Goal: Information Seeking & Learning: Learn about a topic

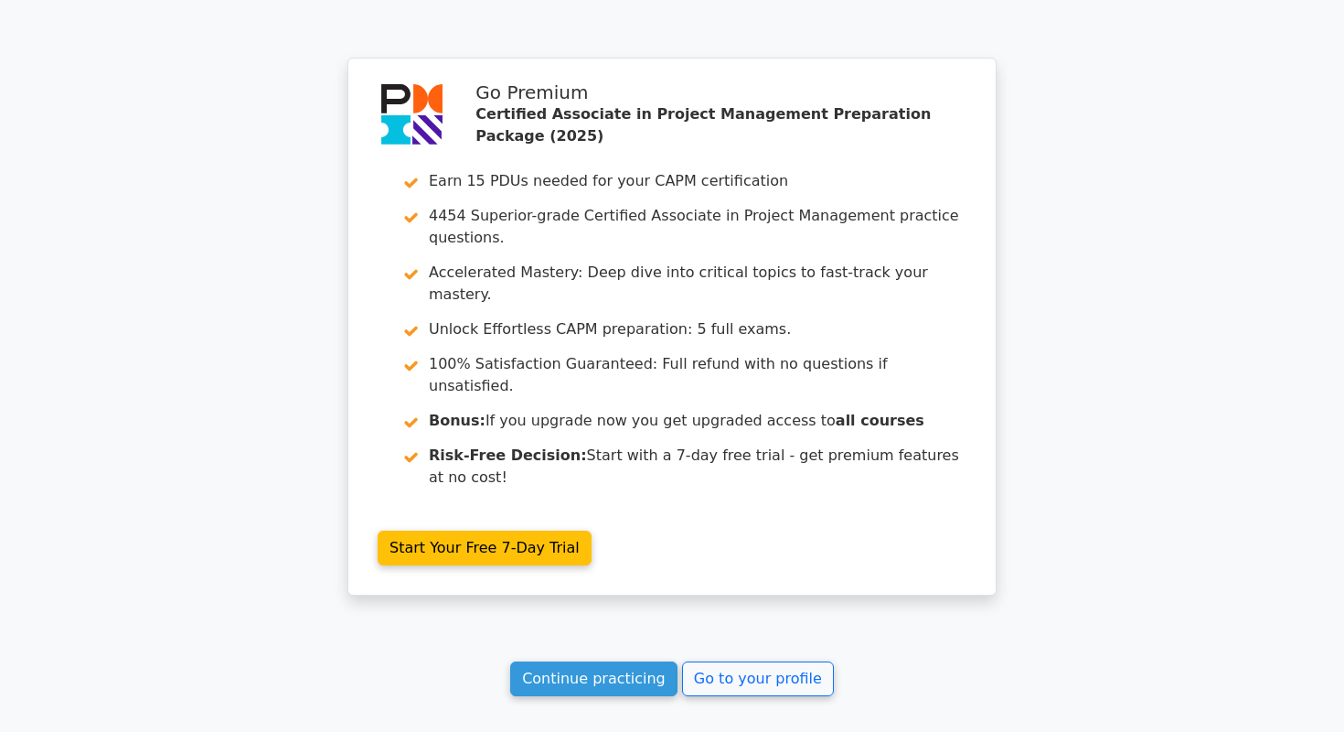
scroll to position [4087, 0]
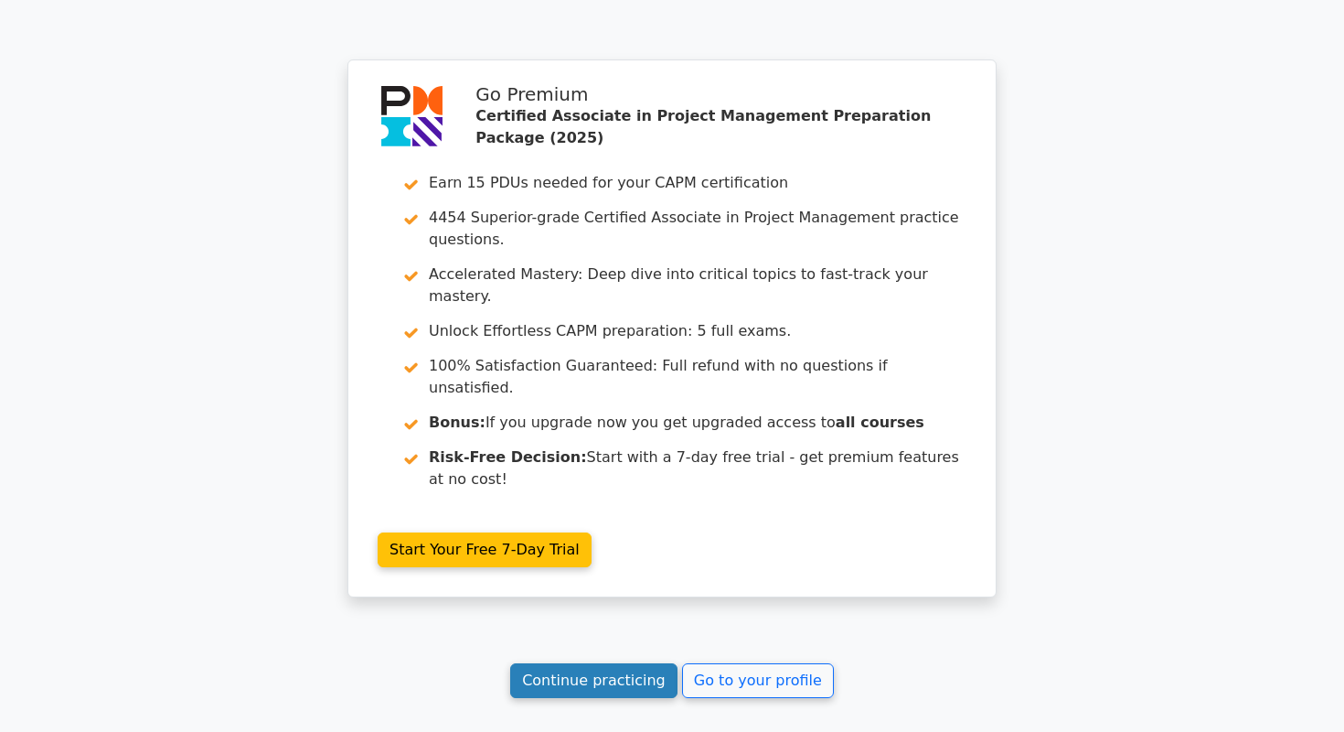
click at [591, 663] on link "Continue practicing" at bounding box center [593, 680] width 167 height 35
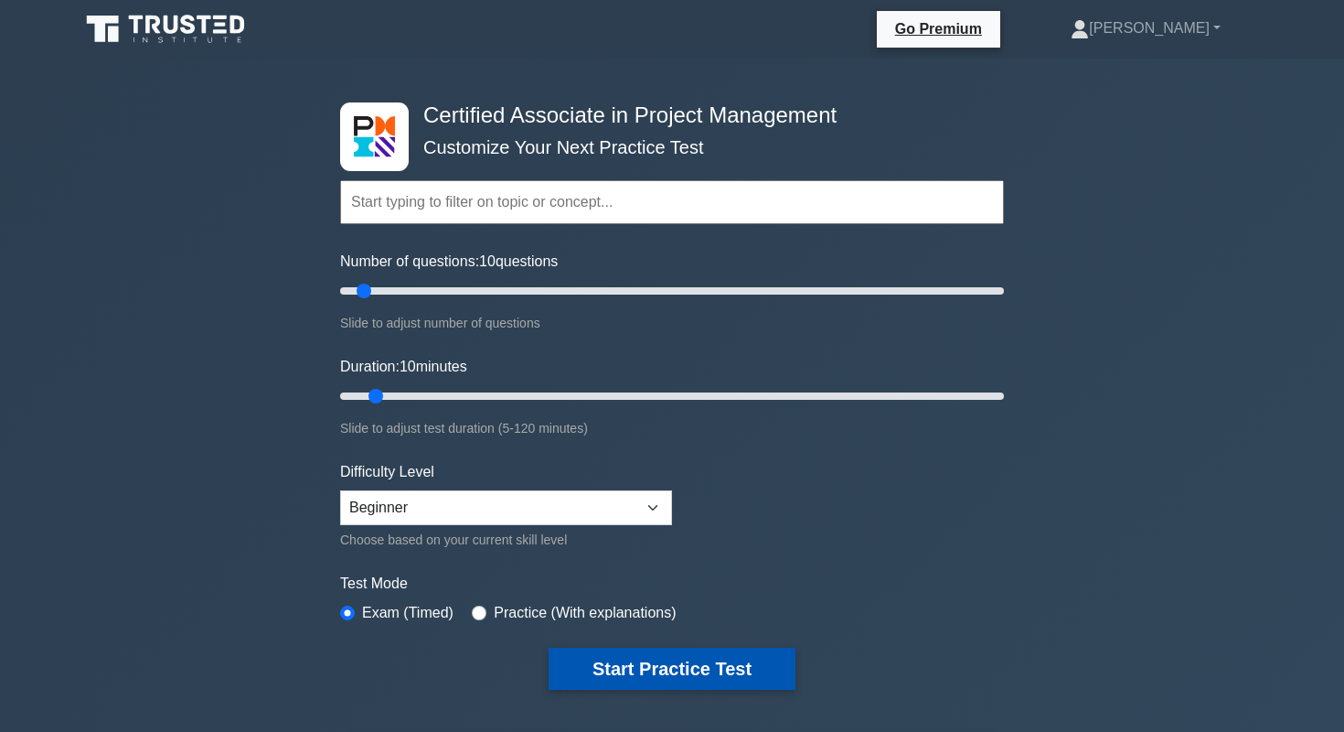
click at [700, 665] on button "Start Practice Test" at bounding box center [672, 668] width 247 height 42
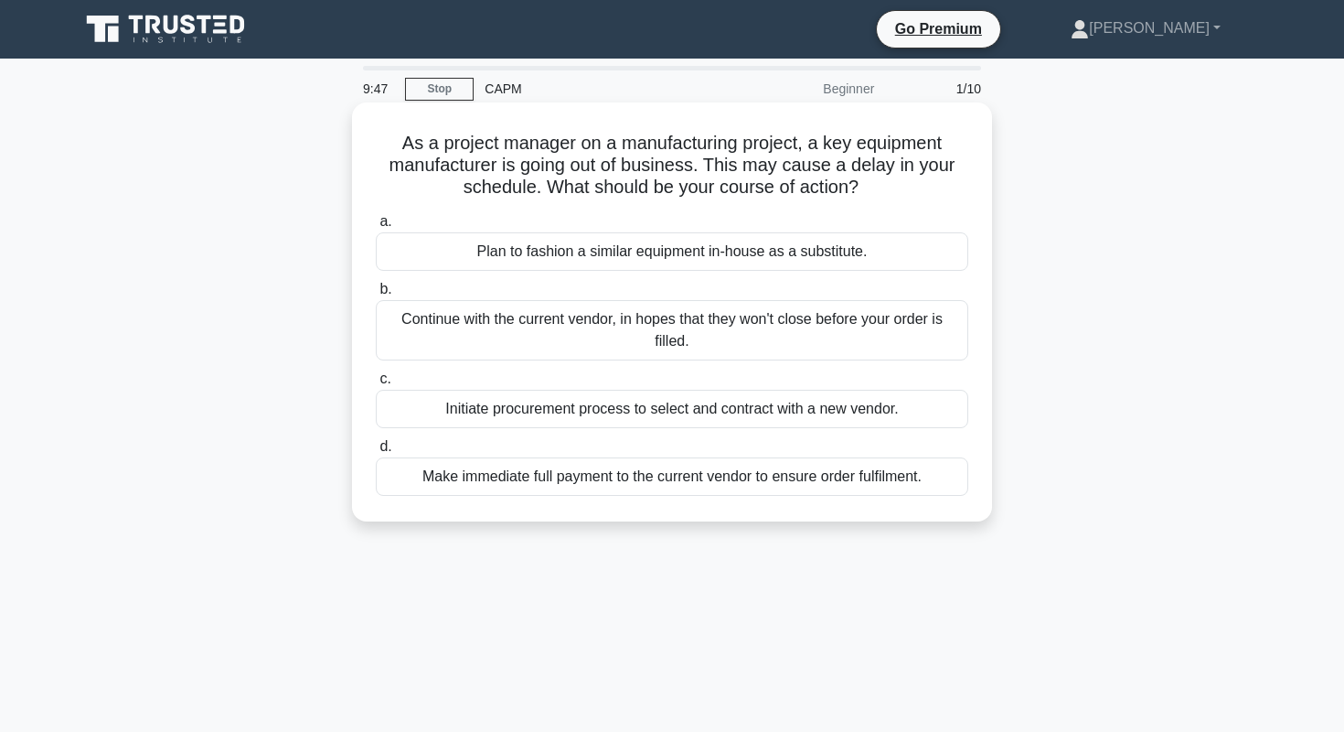
click at [889, 411] on div "Initiate procurement process to select and contract with a new vendor." at bounding box center [672, 409] width 593 height 38
click at [376, 385] on input "c. Initiate procurement process to select and contract with a new vendor." at bounding box center [376, 379] width 0 height 12
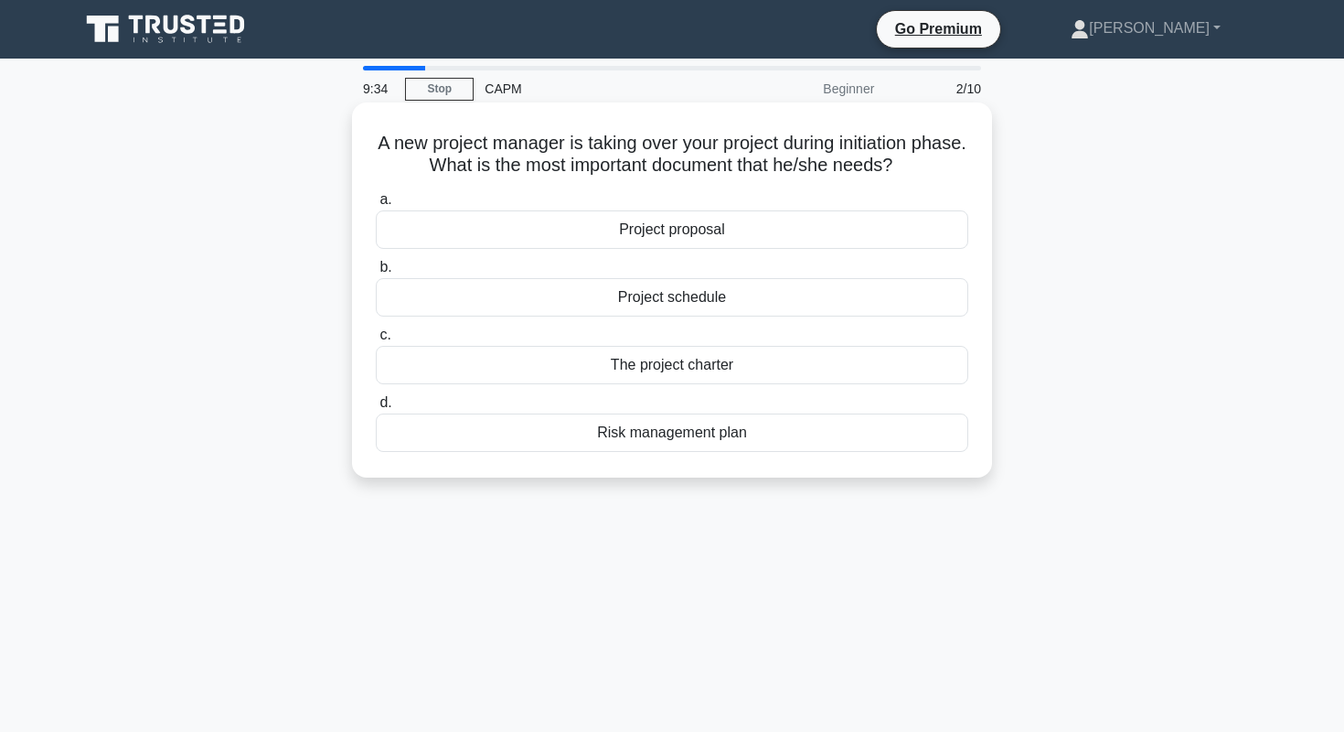
click at [863, 238] on div "Project proposal" at bounding box center [672, 229] width 593 height 38
click at [376, 206] on input "a. Project proposal" at bounding box center [376, 200] width 0 height 12
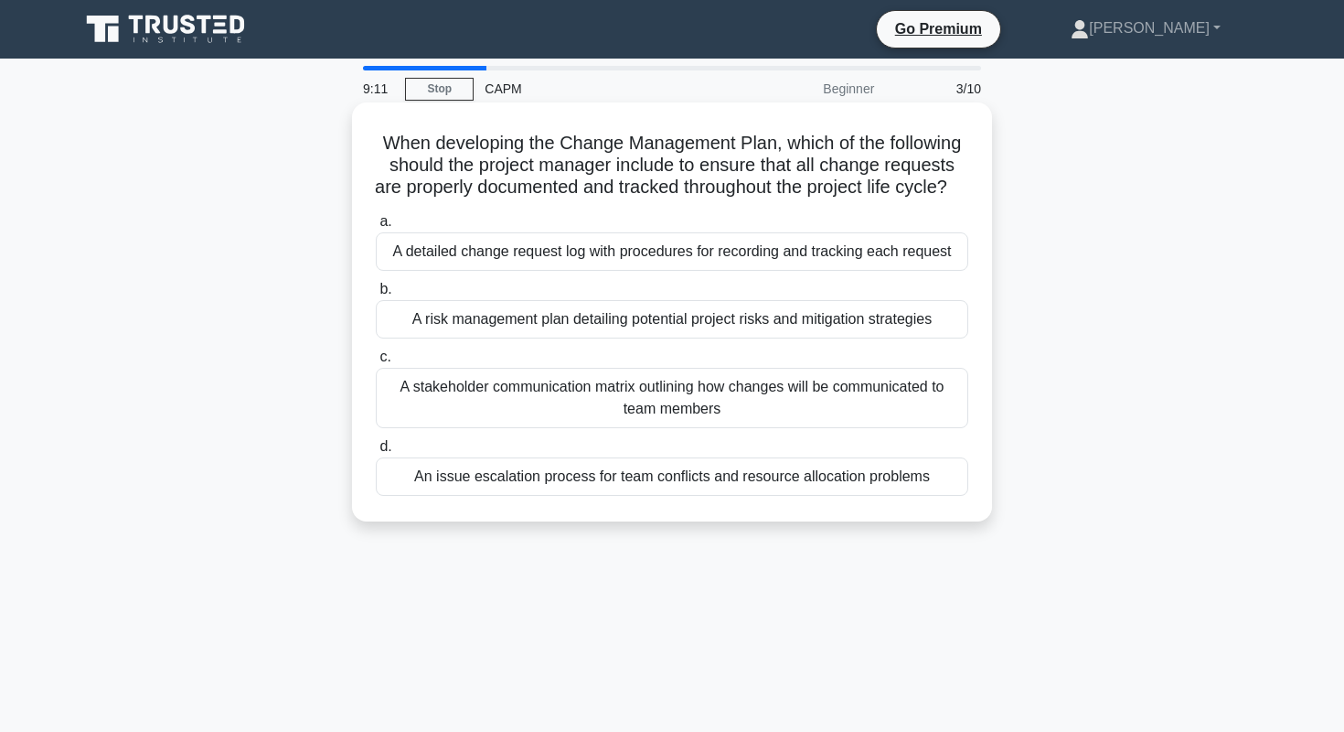
click at [930, 271] on div "A detailed change request log with procedures for recording and tracking each r…" at bounding box center [672, 251] width 593 height 38
click at [376, 228] on input "a. A detailed change request log with procedures for recording and tracking eac…" at bounding box center [376, 222] width 0 height 12
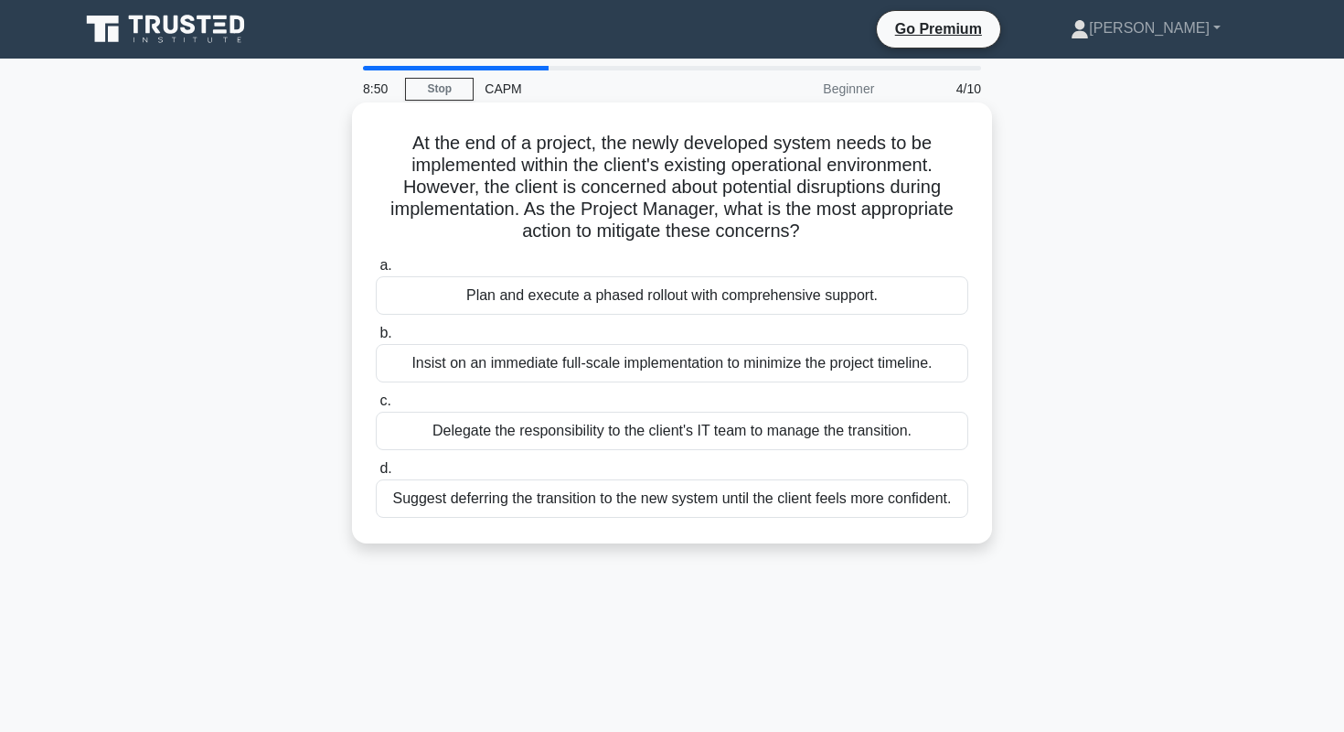
click at [715, 294] on div "Plan and execute a phased rollout with comprehensive support." at bounding box center [672, 295] width 593 height 38
click at [376, 272] on input "a. Plan and execute a phased rollout with comprehensive support." at bounding box center [376, 266] width 0 height 12
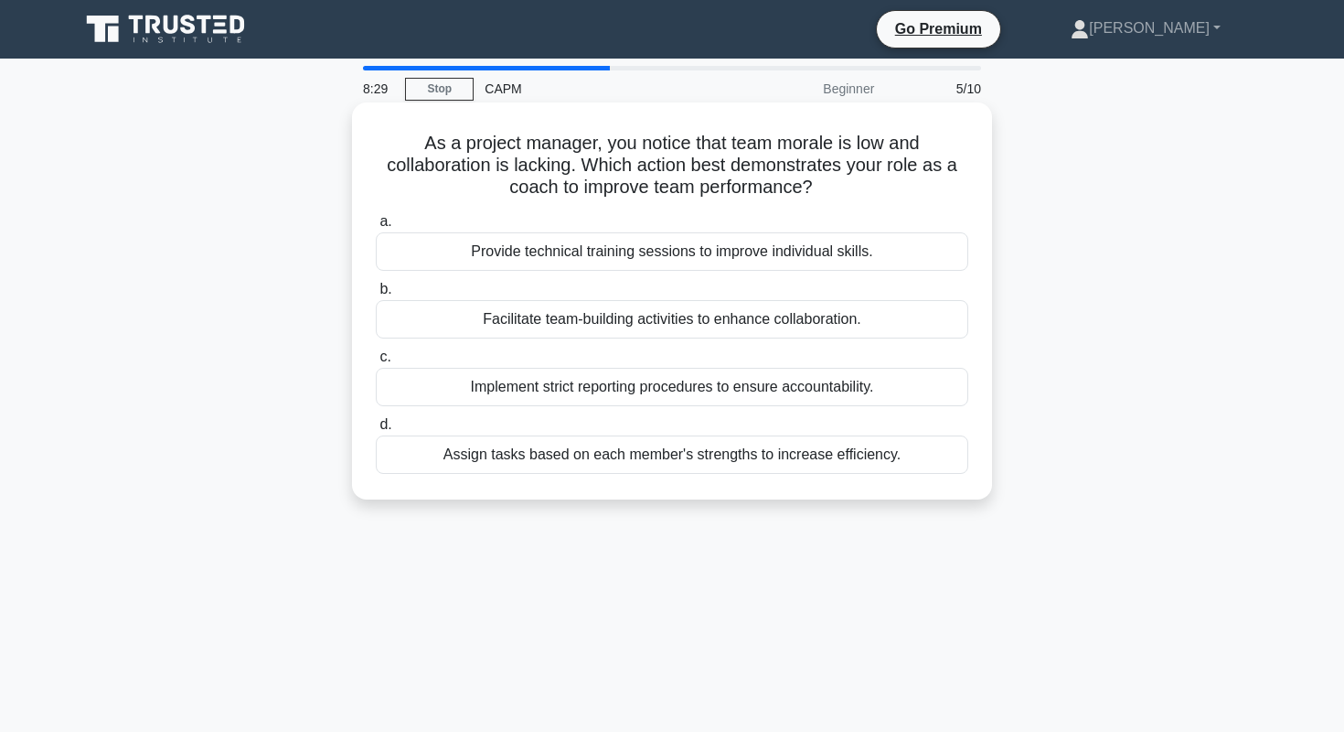
click at [733, 322] on div "Facilitate team-building activities to enhance collaboration." at bounding box center [672, 319] width 593 height 38
click at [376, 295] on input "b. Facilitate team-building activities to enhance collaboration." at bounding box center [376, 289] width 0 height 12
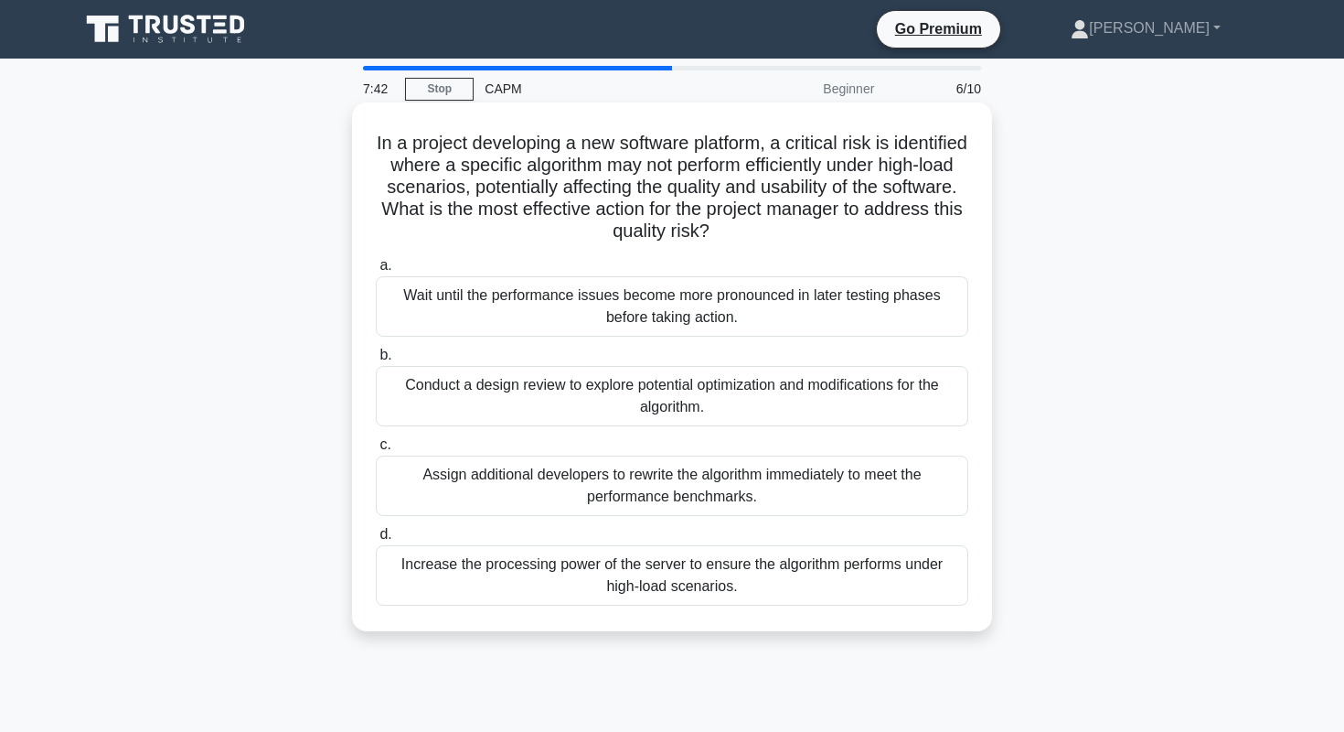
click at [901, 406] on div "Conduct a design review to explore potential optimization and modifications for…" at bounding box center [672, 396] width 593 height 60
click at [376, 361] on input "b. Conduct a design review to explore potential optimization and modifications …" at bounding box center [376, 355] width 0 height 12
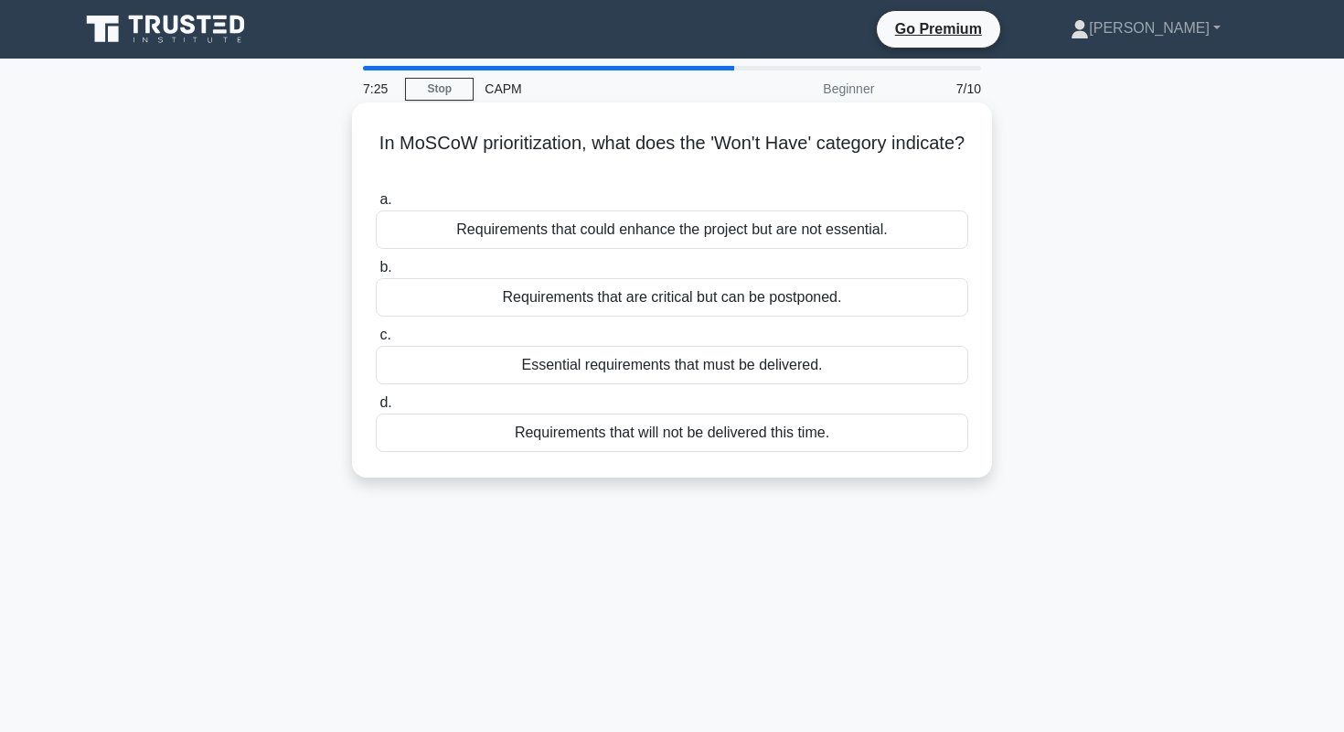
click at [765, 438] on div "Requirements that will not be delivered this time." at bounding box center [672, 432] width 593 height 38
click at [376, 409] on input "d. Requirements that will not be delivered this time." at bounding box center [376, 403] width 0 height 12
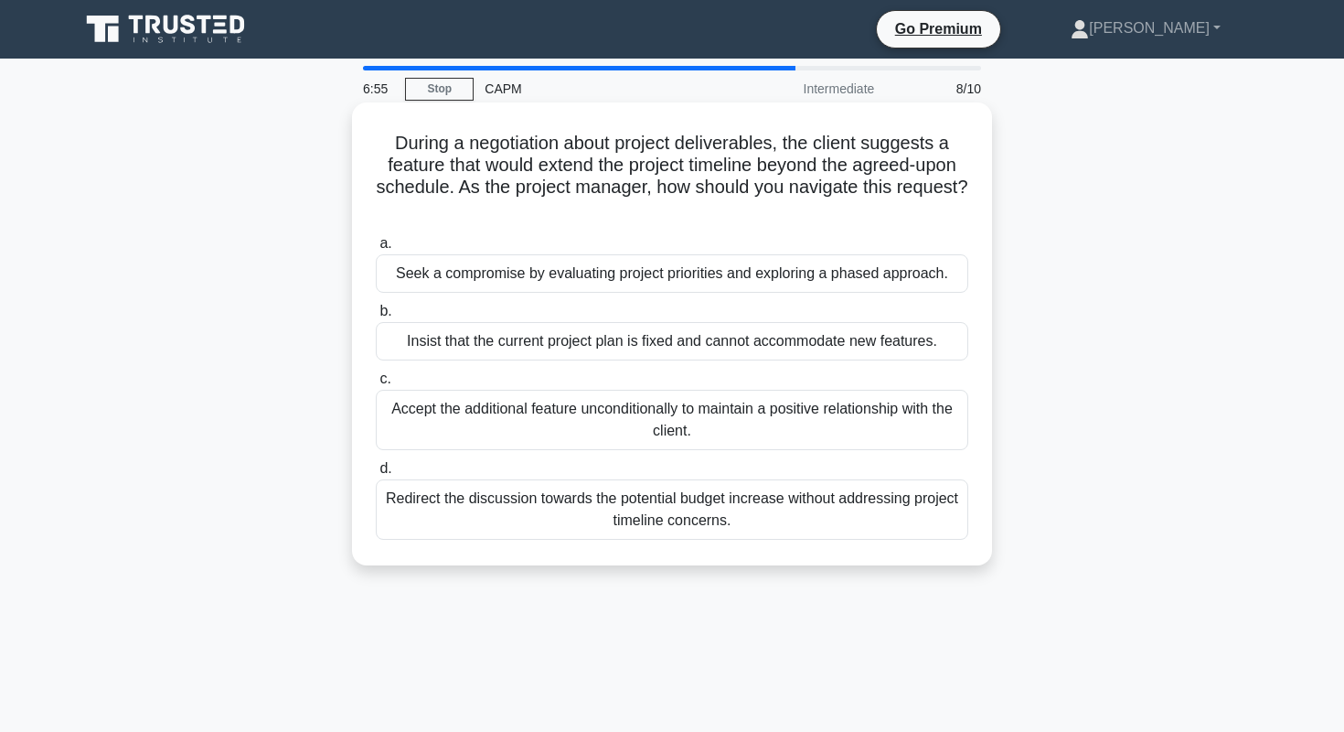
click at [936, 290] on div "Seek a compromise by evaluating project priorities and exploring a phased appro…" at bounding box center [672, 273] width 593 height 38
click at [376, 250] on input "a. Seek a compromise by evaluating project priorities and exploring a phased ap…" at bounding box center [376, 244] width 0 height 12
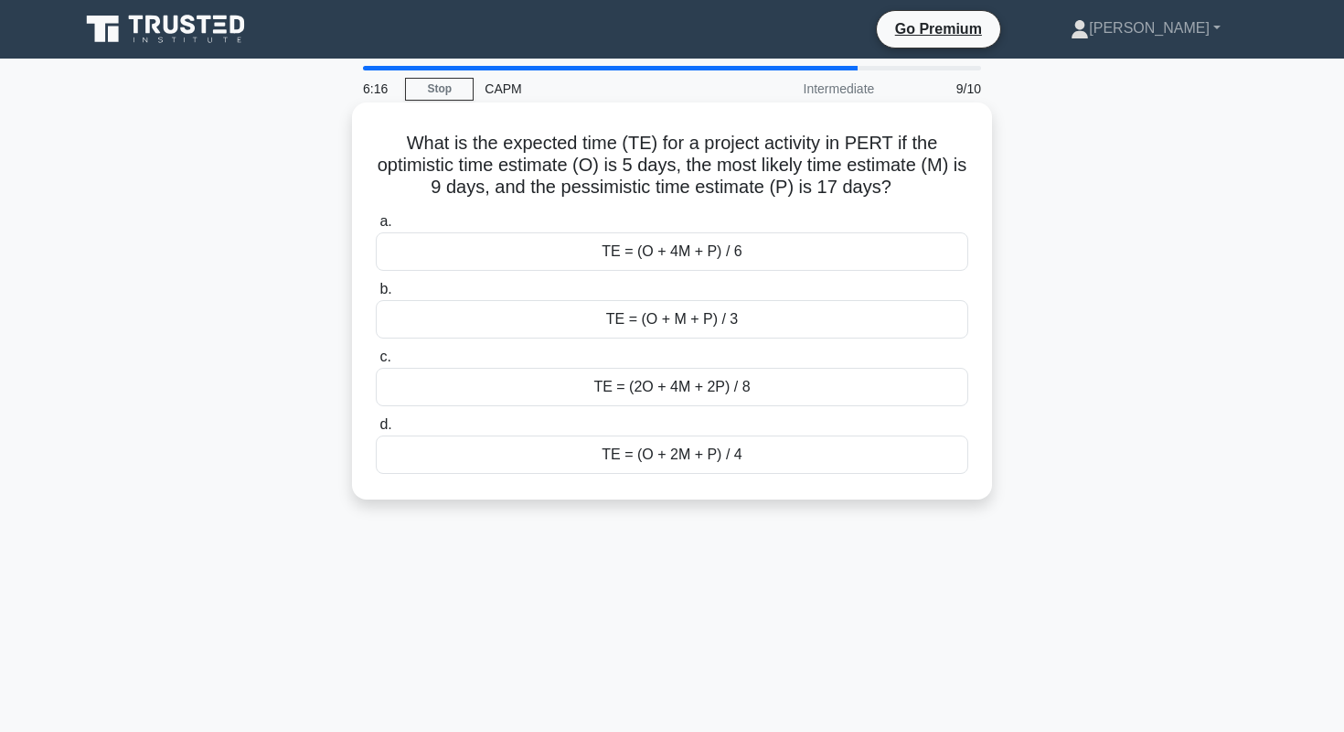
click at [839, 244] on div "TE = (O + 4M + P) / 6" at bounding box center [672, 251] width 593 height 38
click at [376, 228] on input "a. TE = (O + 4M + P) / 6" at bounding box center [376, 222] width 0 height 12
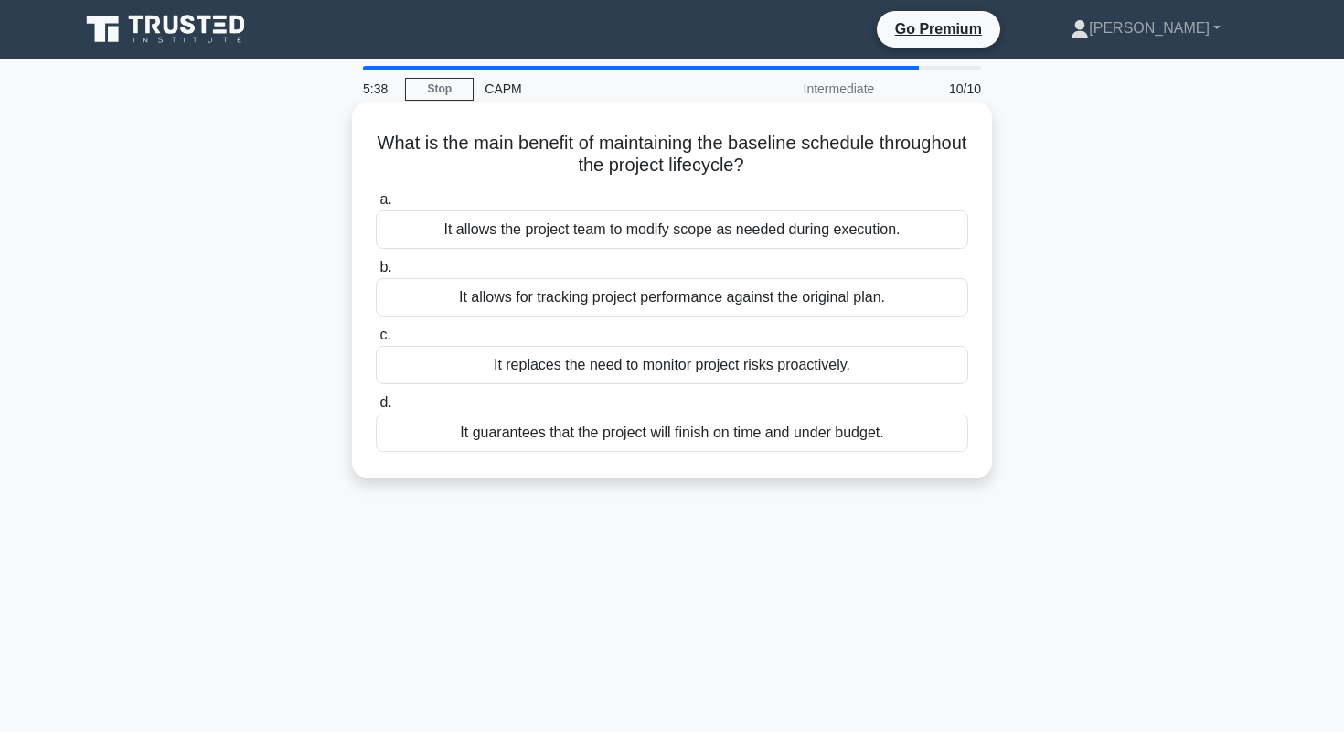
click at [788, 300] on div "It allows for tracking project performance against the original plan." at bounding box center [672, 297] width 593 height 38
click at [376, 273] on input "b. It allows for tracking project performance against the original plan." at bounding box center [376, 268] width 0 height 12
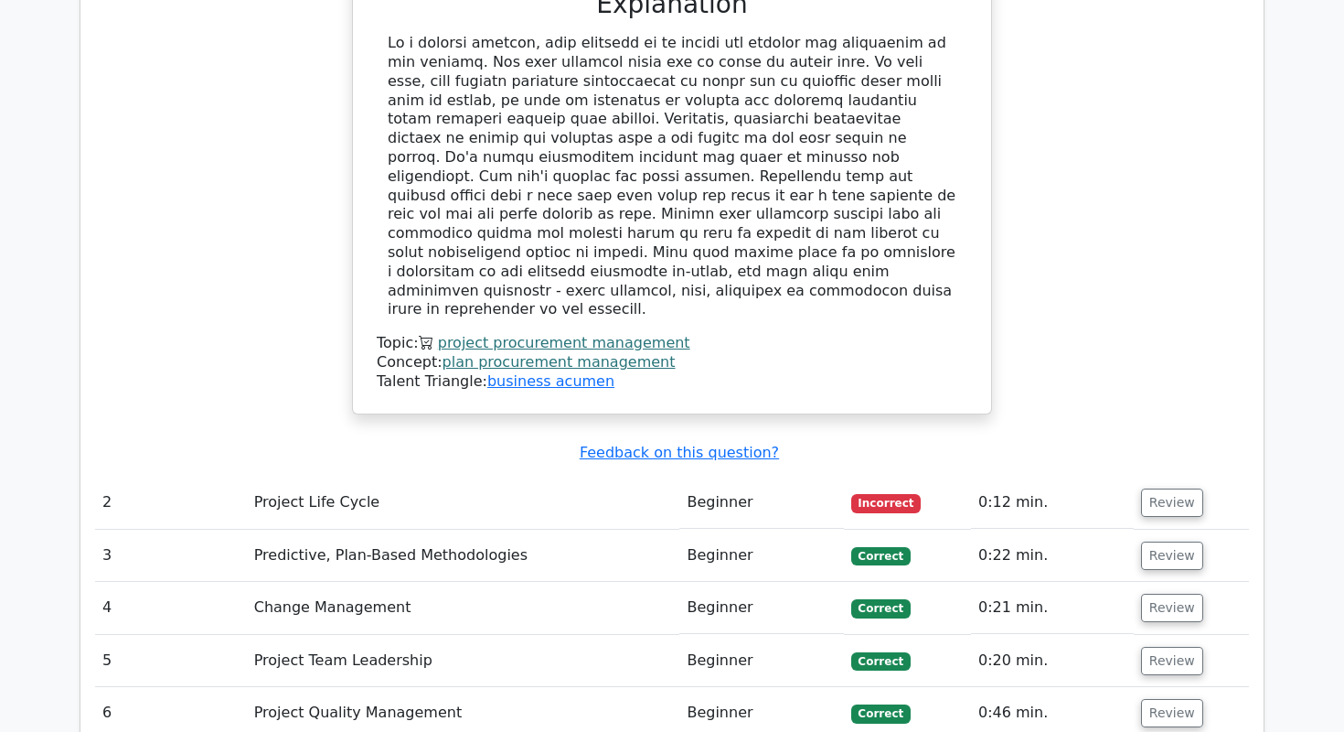
scroll to position [2234, 0]
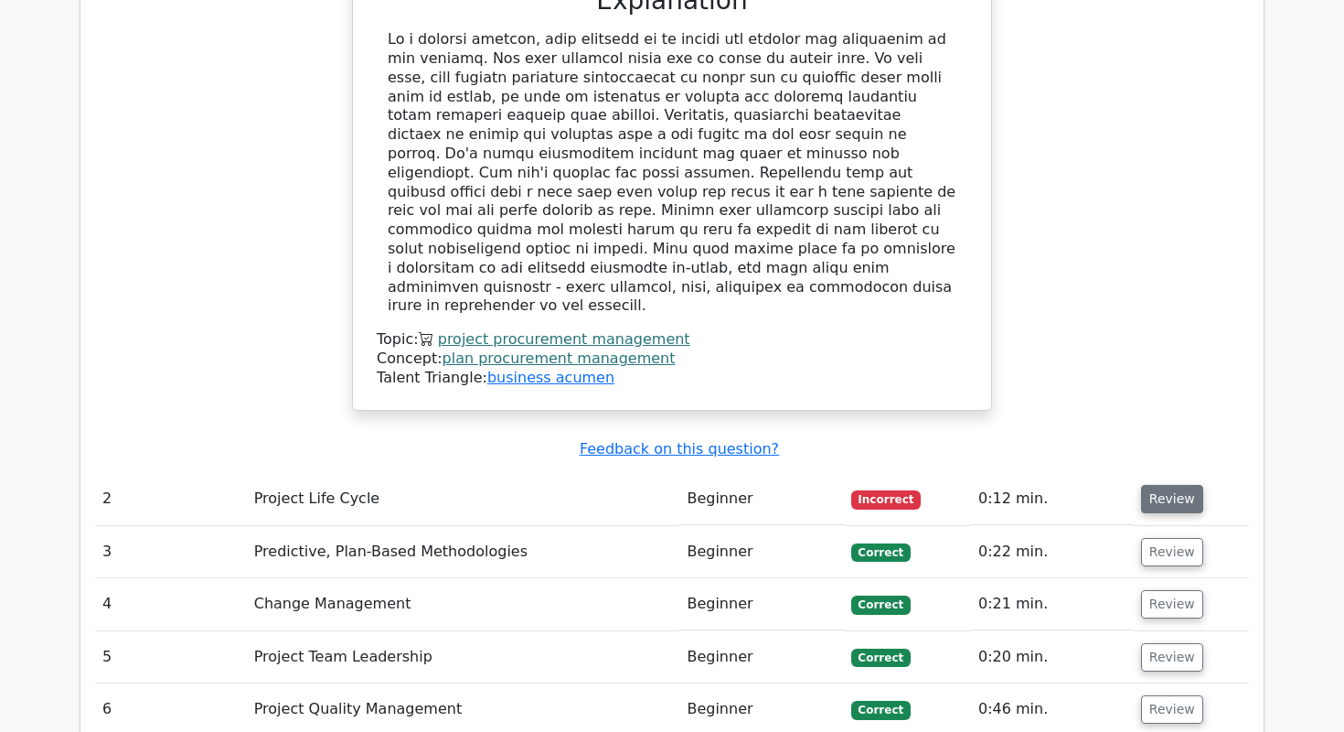
click at [1165, 485] on button "Review" at bounding box center [1172, 499] width 62 height 28
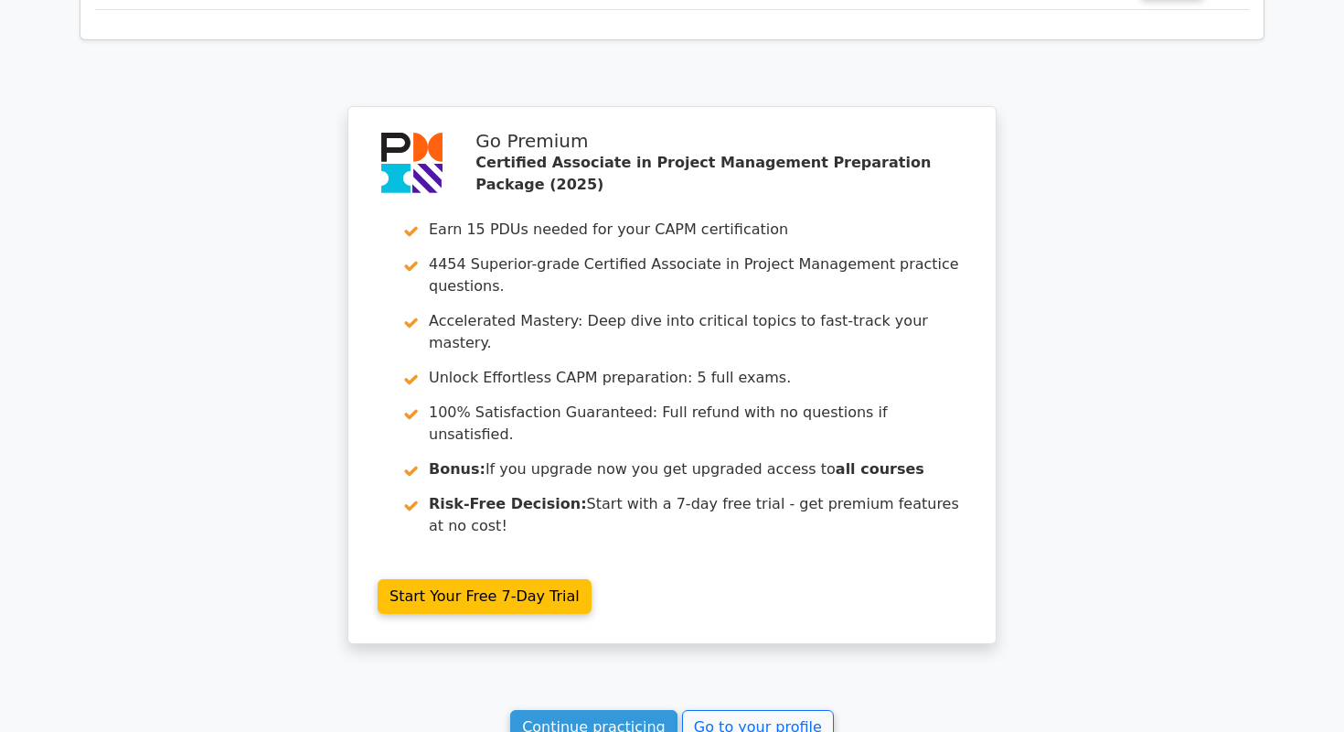
scroll to position [4186, 0]
